Goal: Task Accomplishment & Management: Manage account settings

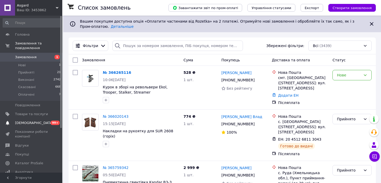
click at [34, 120] on span "[DEMOGRAPHIC_DATA]" at bounding box center [31, 122] width 33 height 5
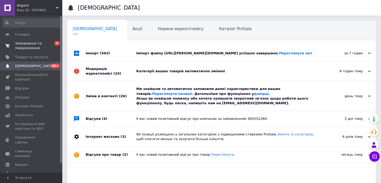
click at [26, 43] on span "Замовлення та повідомлення" at bounding box center [31, 45] width 33 height 9
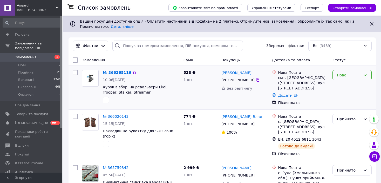
click at [357, 73] on div "Нове" at bounding box center [349, 75] width 24 height 6
click at [355, 84] on li "Прийнято" at bounding box center [352, 82] width 39 height 9
